Goal: Task Accomplishment & Management: Use online tool/utility

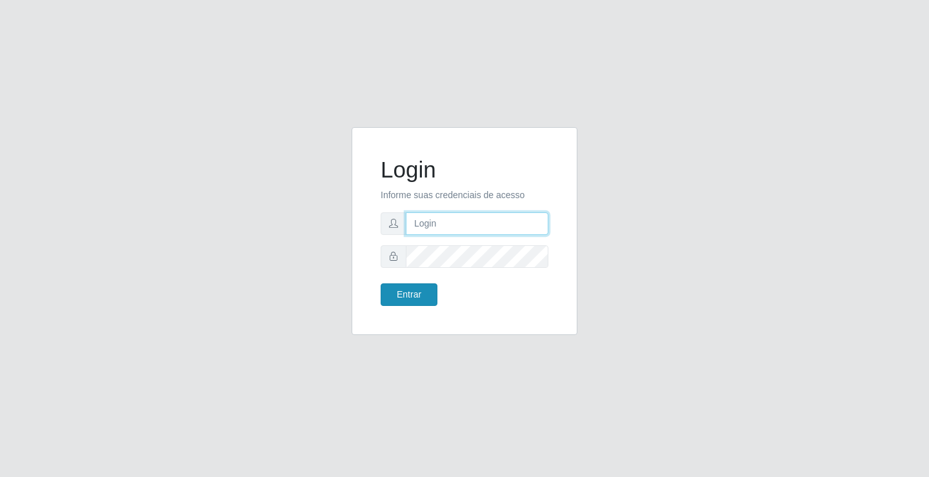
type input "[EMAIL_ADDRESS][DOMAIN_NAME]"
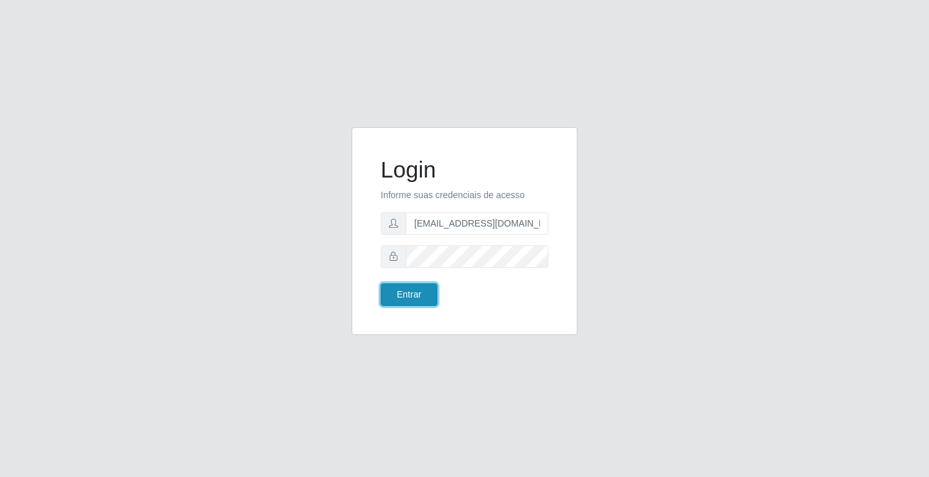
click at [430, 303] on button "Entrar" at bounding box center [409, 294] width 57 height 23
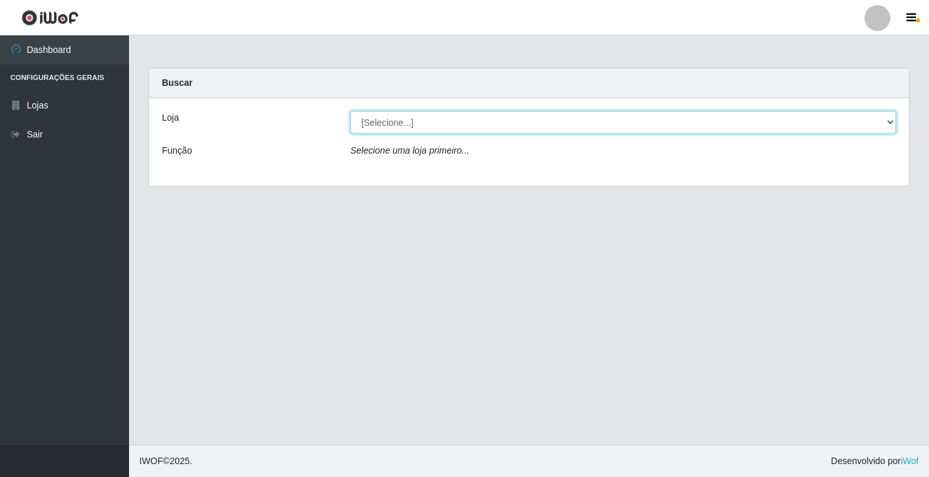
click at [495, 124] on select "[Selecione...] Rede Potiguar 4 - Extremoz" at bounding box center [623, 122] width 546 height 23
select select "78"
click at [350, 111] on select "[Selecione...] Rede Potiguar 4 - Extremoz" at bounding box center [623, 122] width 546 height 23
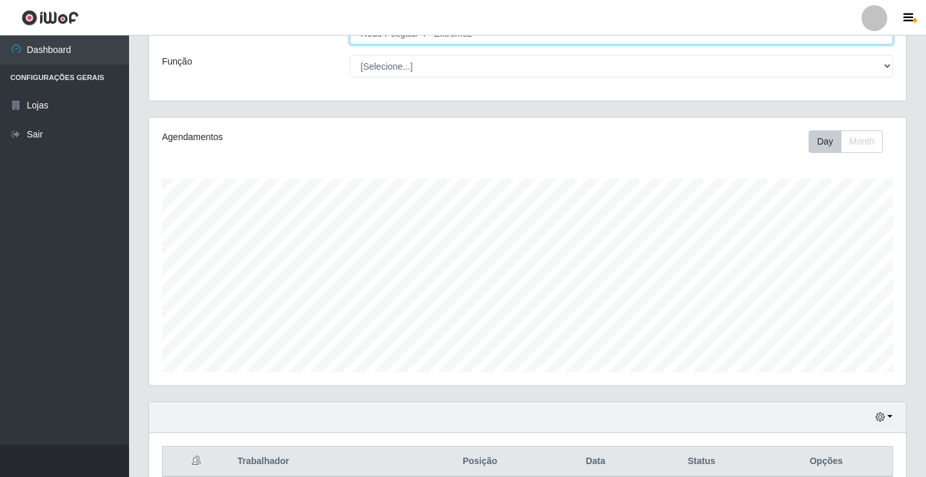
scroll to position [150, 0]
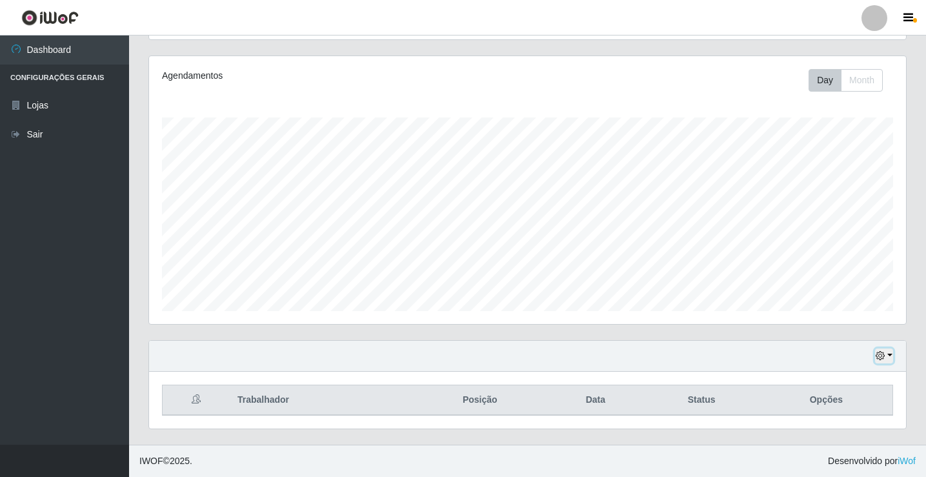
click at [892, 359] on button "button" at bounding box center [884, 355] width 18 height 15
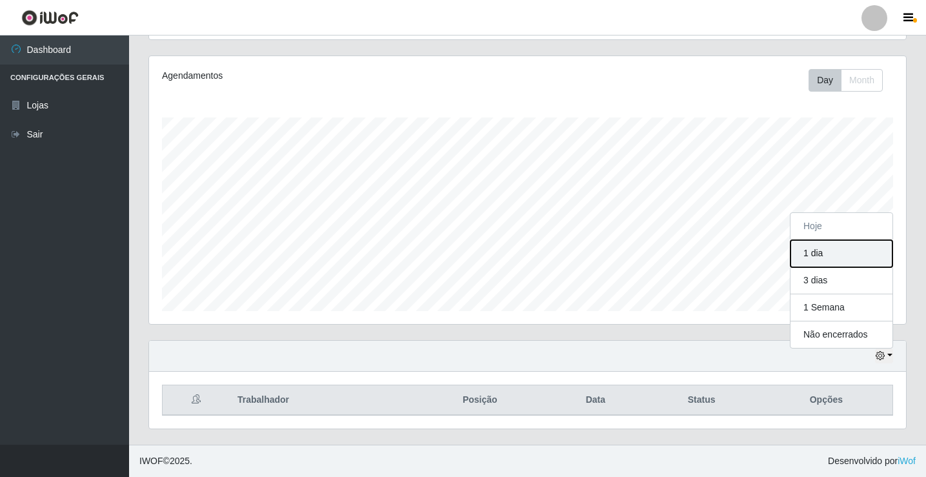
click at [817, 252] on button "1 dia" at bounding box center [841, 253] width 102 height 27
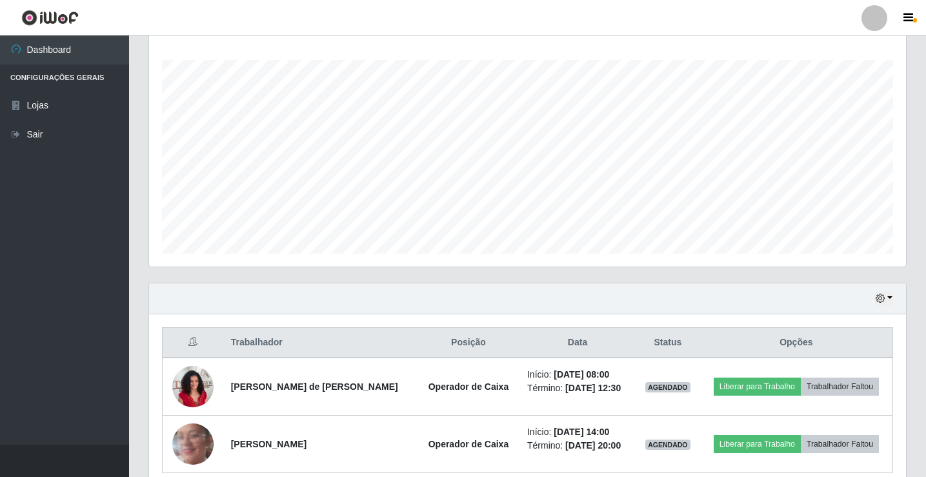
scroll to position [265, 0]
